Goal: Transaction & Acquisition: Purchase product/service

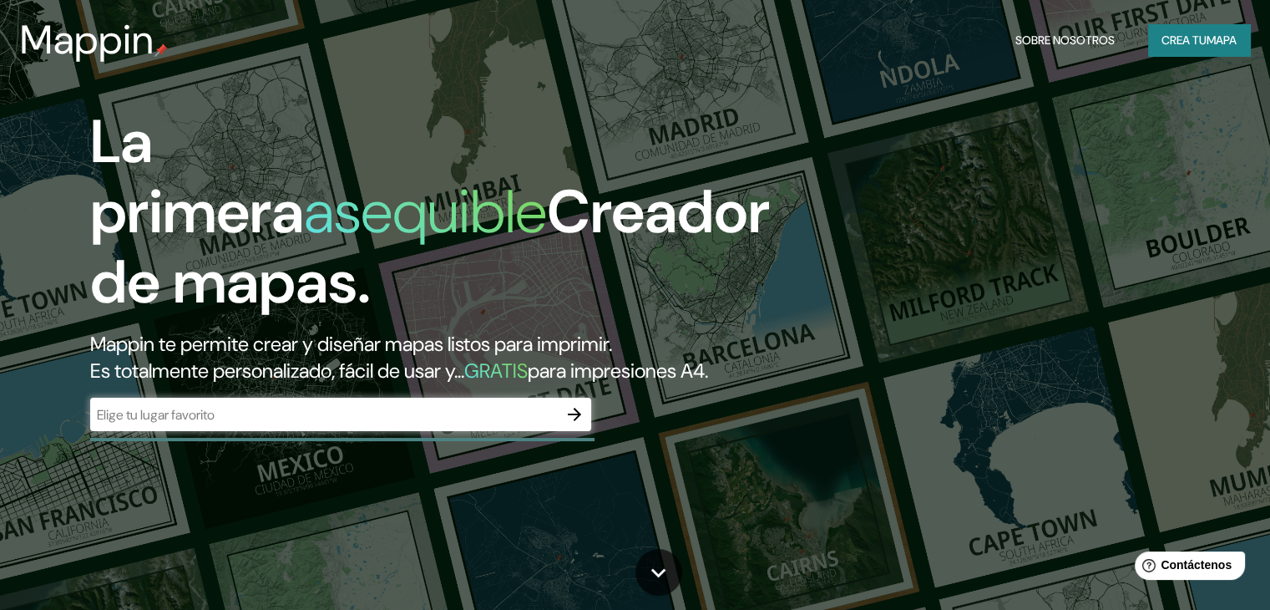
click at [382, 424] on input "text" at bounding box center [324, 414] width 468 height 19
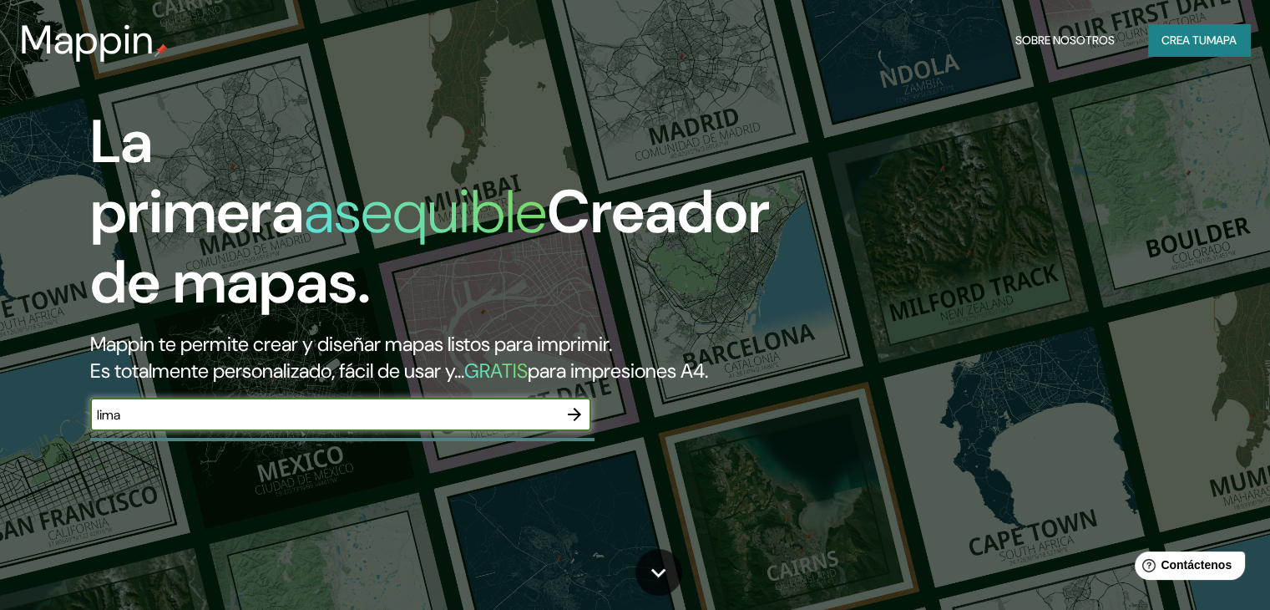
type input "lima"
click at [581, 424] on icon "button" at bounding box center [575, 414] width 20 height 20
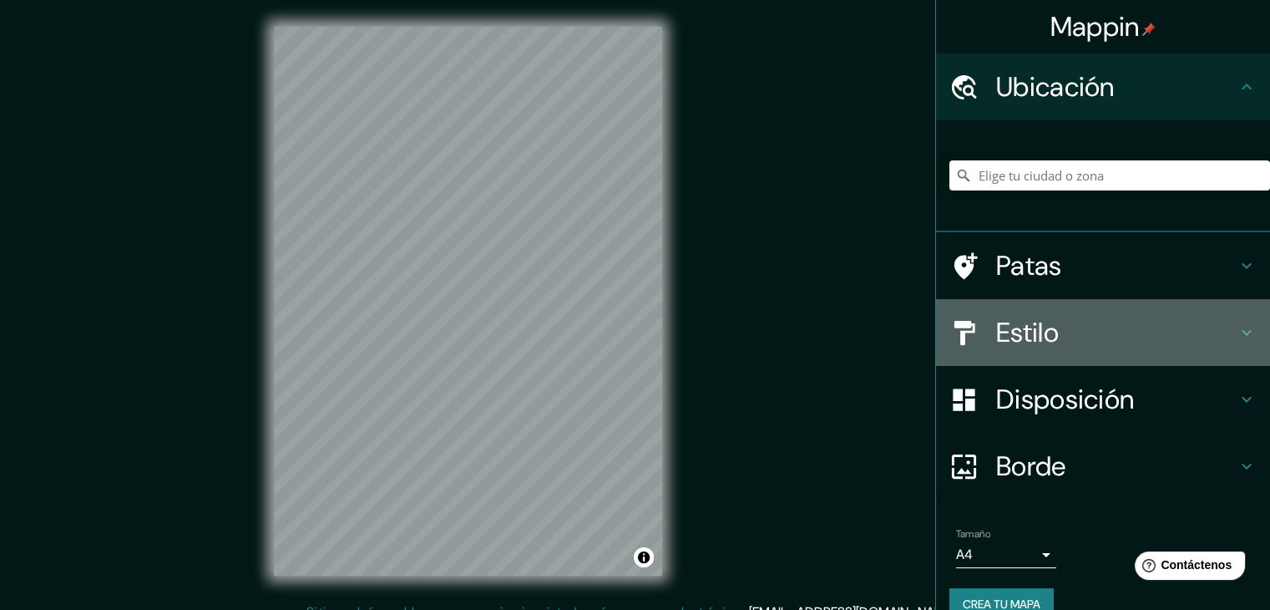
click at [1216, 332] on h4 "Estilo" at bounding box center [1116, 332] width 241 height 33
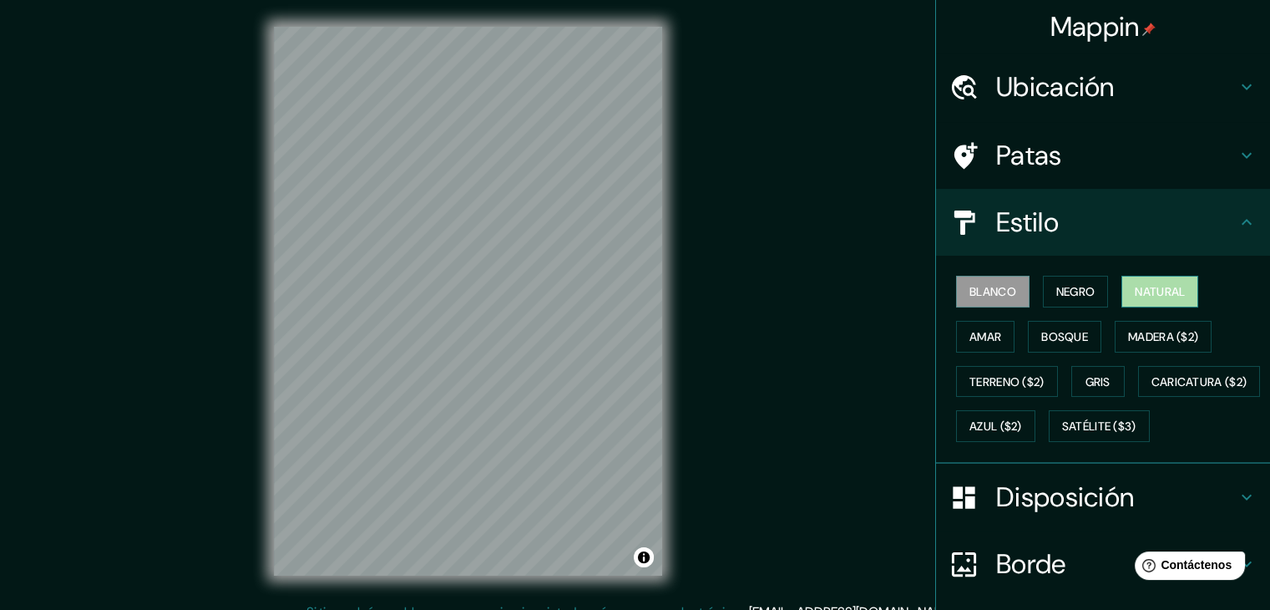
click at [1140, 288] on font "Natural" at bounding box center [1160, 291] width 50 height 15
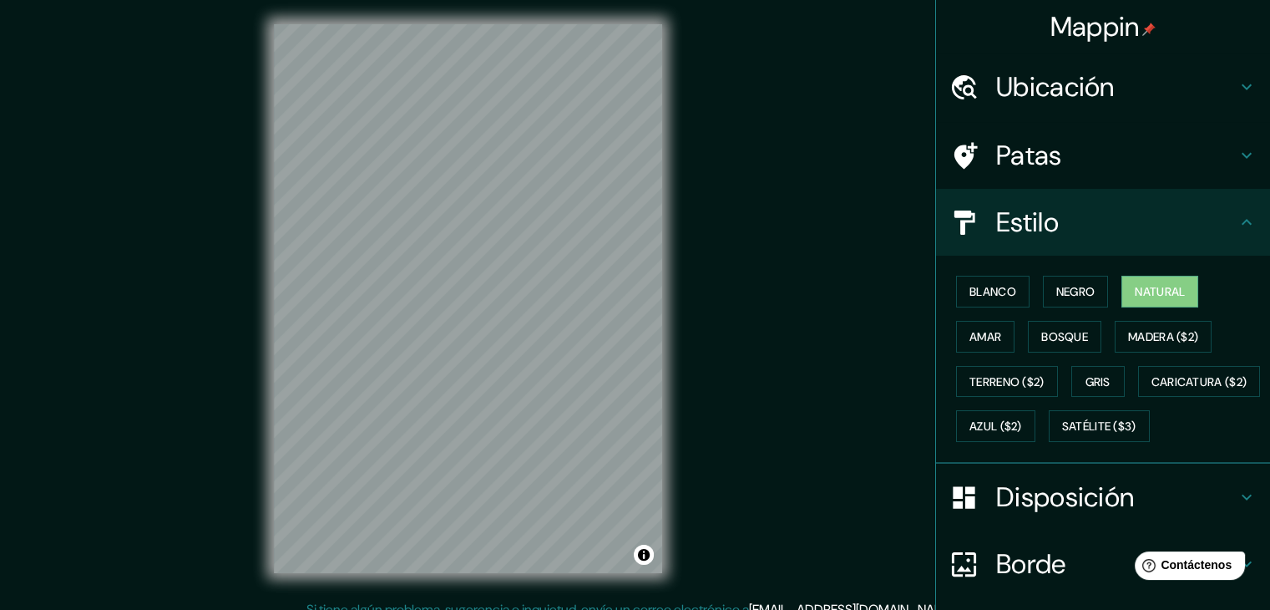
scroll to position [3, 0]
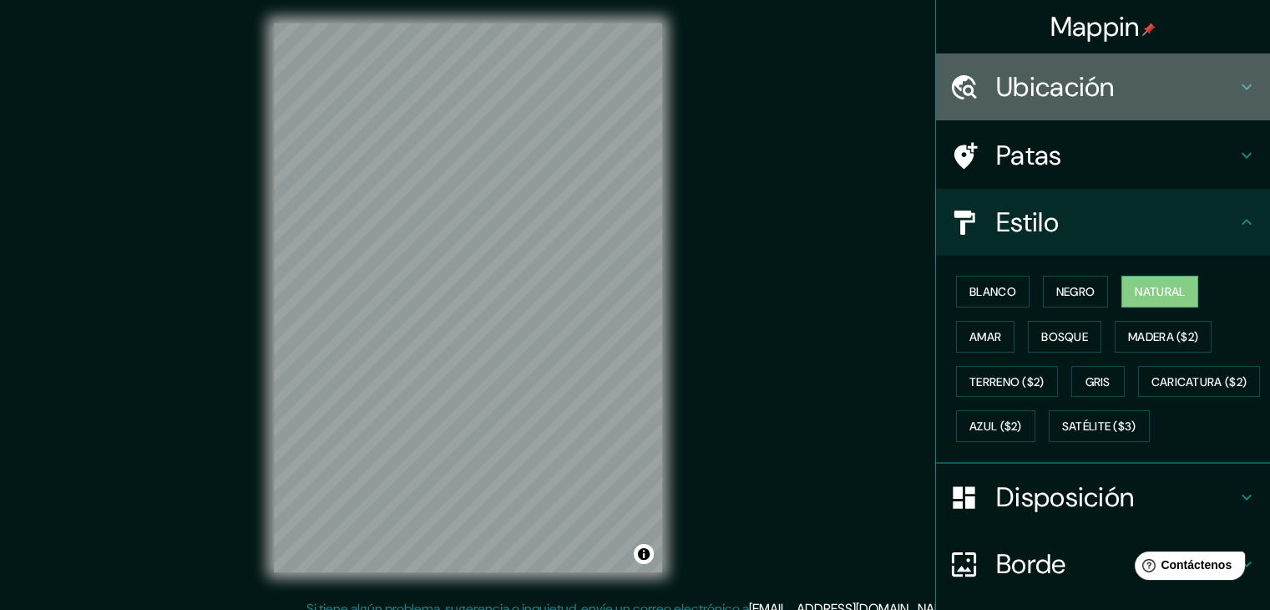
click at [1213, 98] on h4 "Ubicación" at bounding box center [1116, 86] width 241 height 33
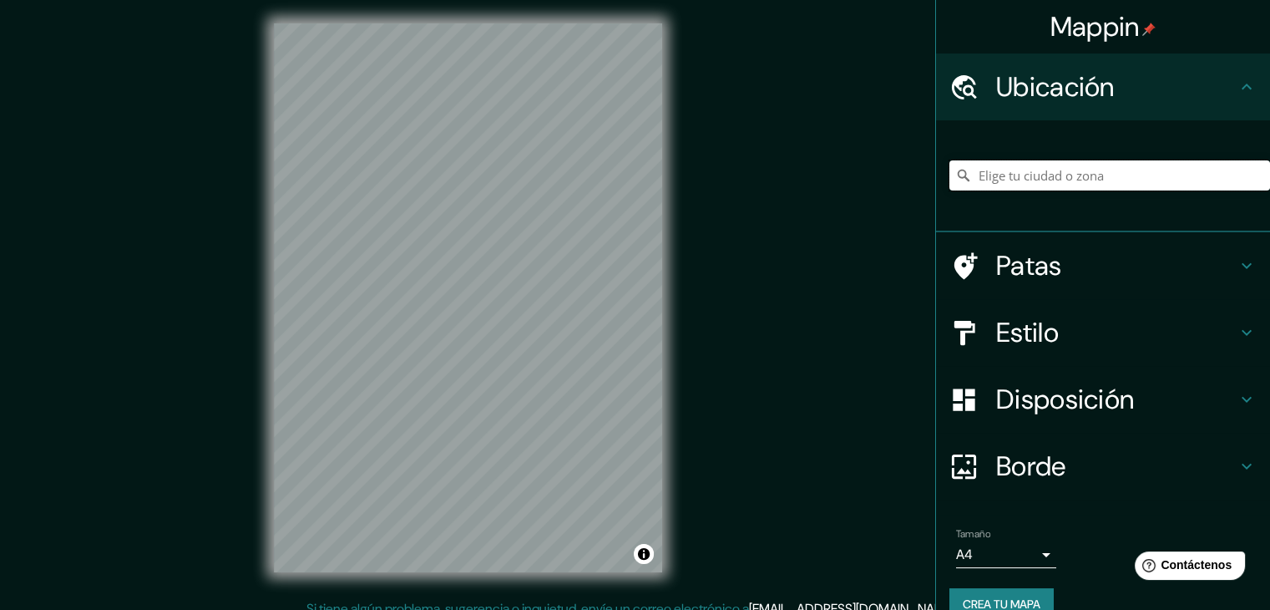
click at [1173, 170] on input "Elige tu ciudad o zona" at bounding box center [1110, 175] width 321 height 30
type input "o"
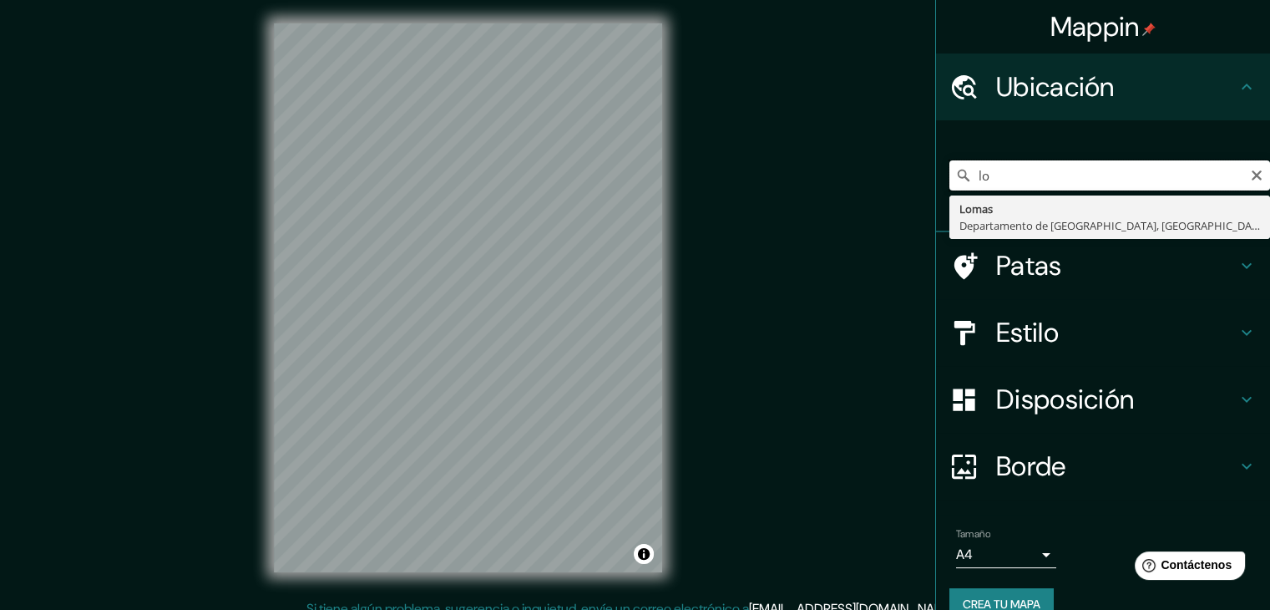
type input "l"
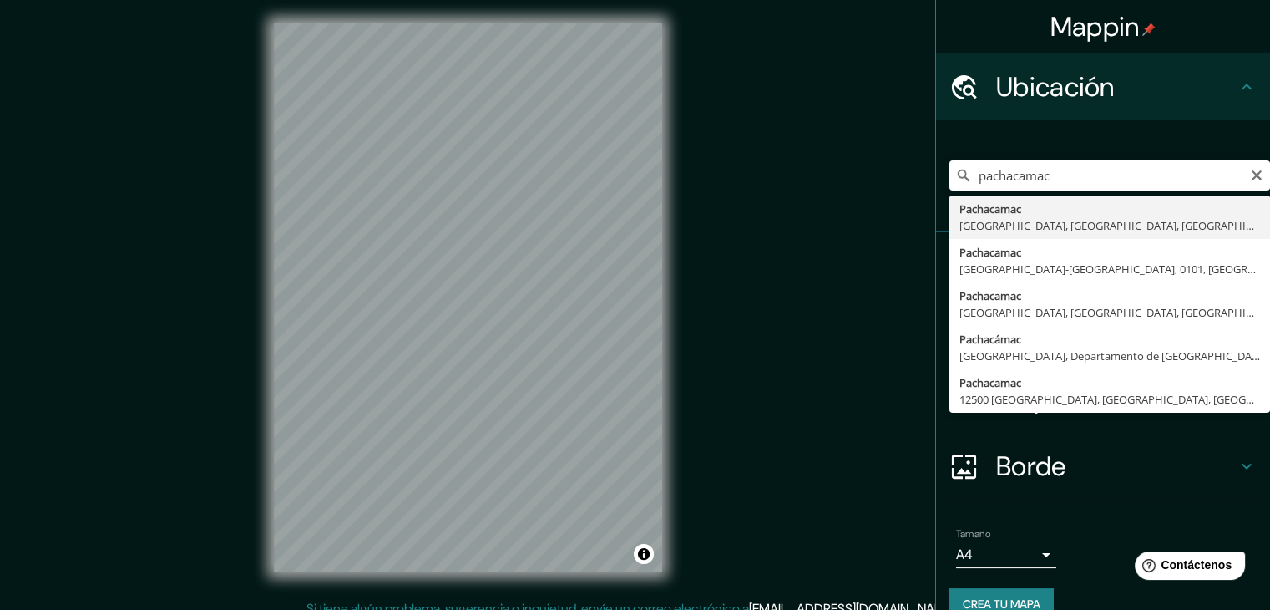
type input "Pachacamac, [GEOGRAPHIC_DATA], [GEOGRAPHIC_DATA], [GEOGRAPHIC_DATA]"
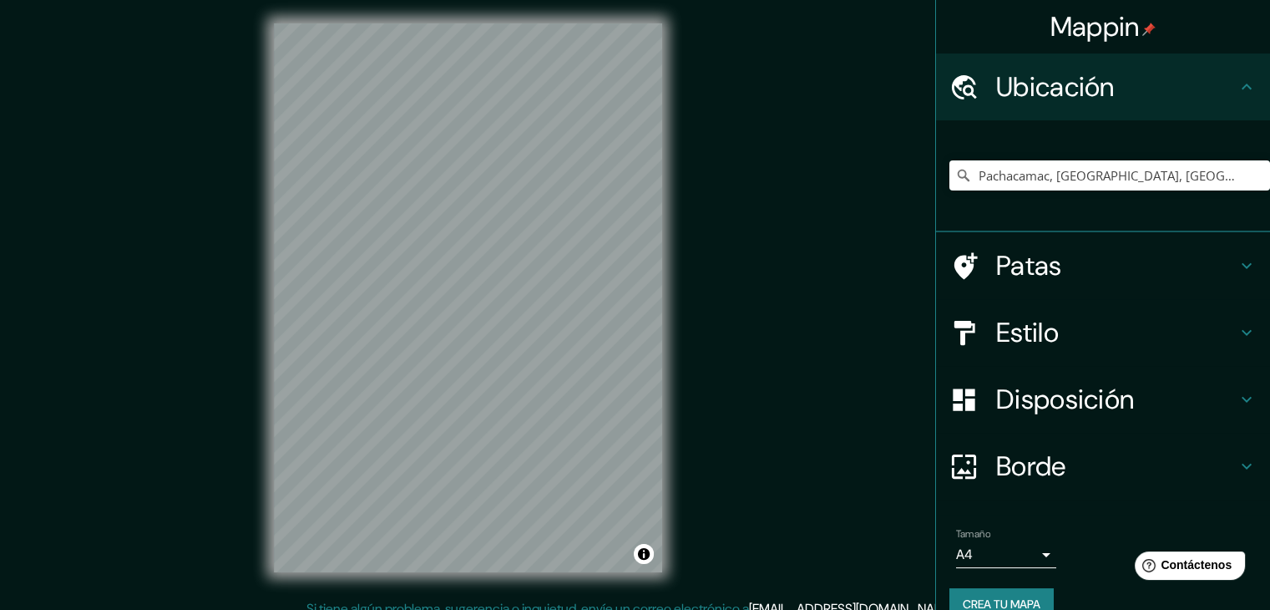
click at [1123, 255] on h4 "Patas" at bounding box center [1116, 265] width 241 height 33
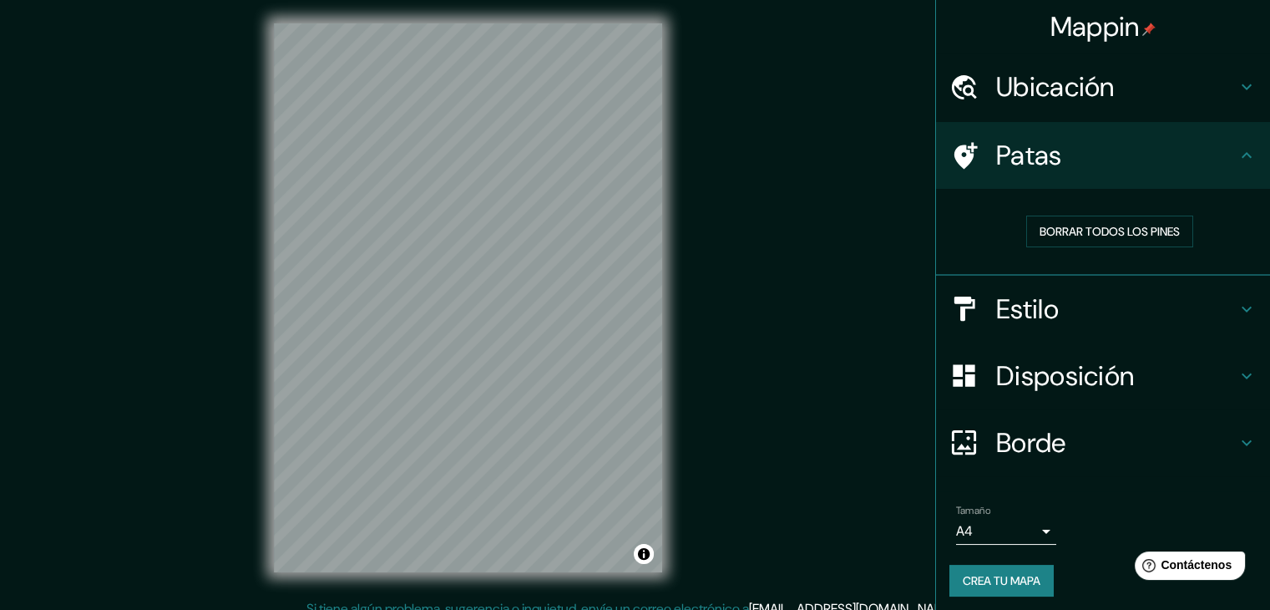
click at [1210, 164] on h4 "Patas" at bounding box center [1116, 155] width 241 height 33
click at [1090, 343] on div "Disposición" at bounding box center [1103, 375] width 334 height 67
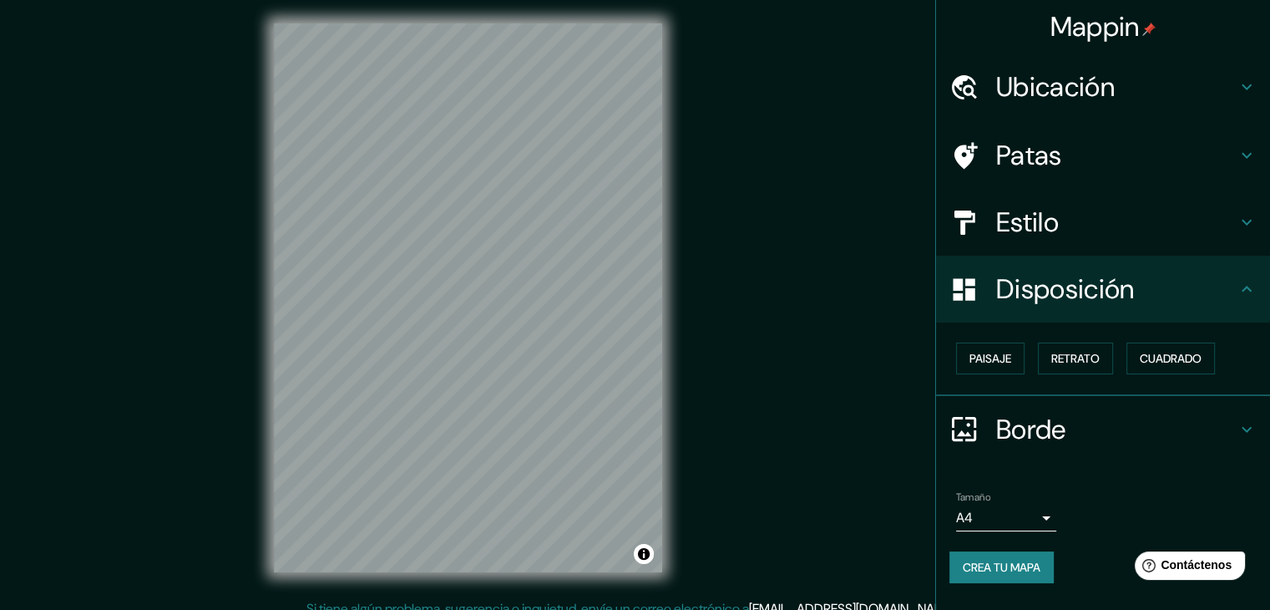
click at [1078, 424] on h4 "Borde" at bounding box center [1116, 429] width 241 height 33
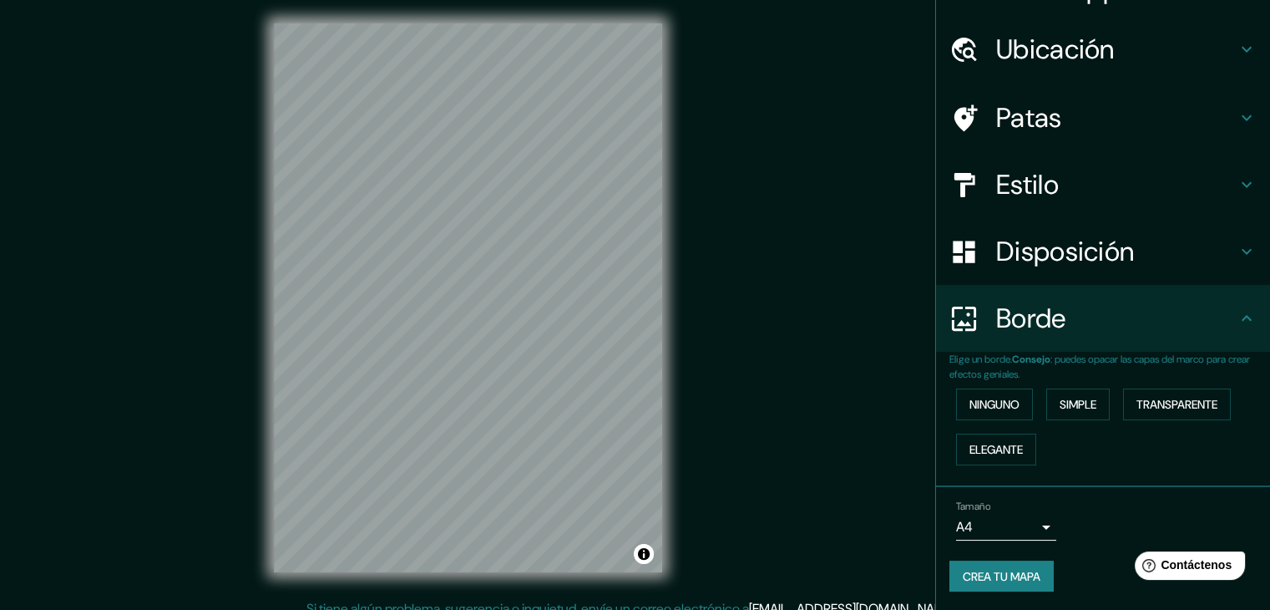
scroll to position [19, 0]
